Goal: Complete application form: Complete application form

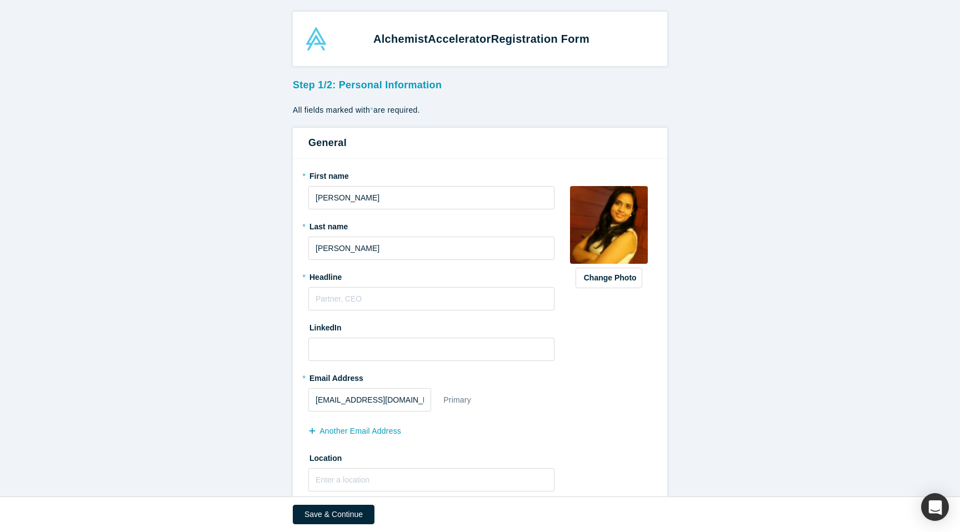
scroll to position [26, 0]
